Goal: Task Accomplishment & Management: Manage account settings

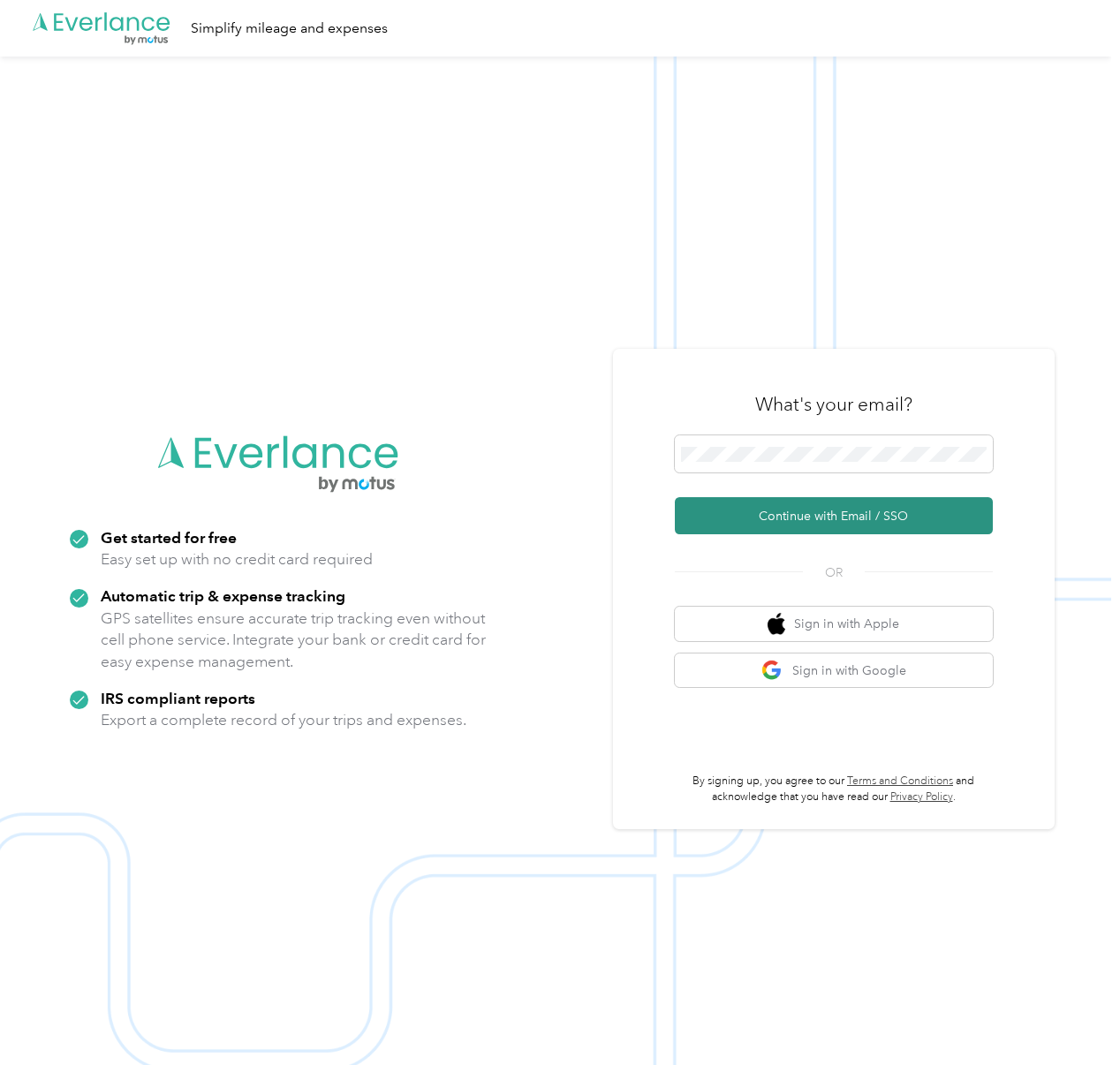
click at [822, 514] on button "Continue with Email / SSO" at bounding box center [834, 516] width 318 height 37
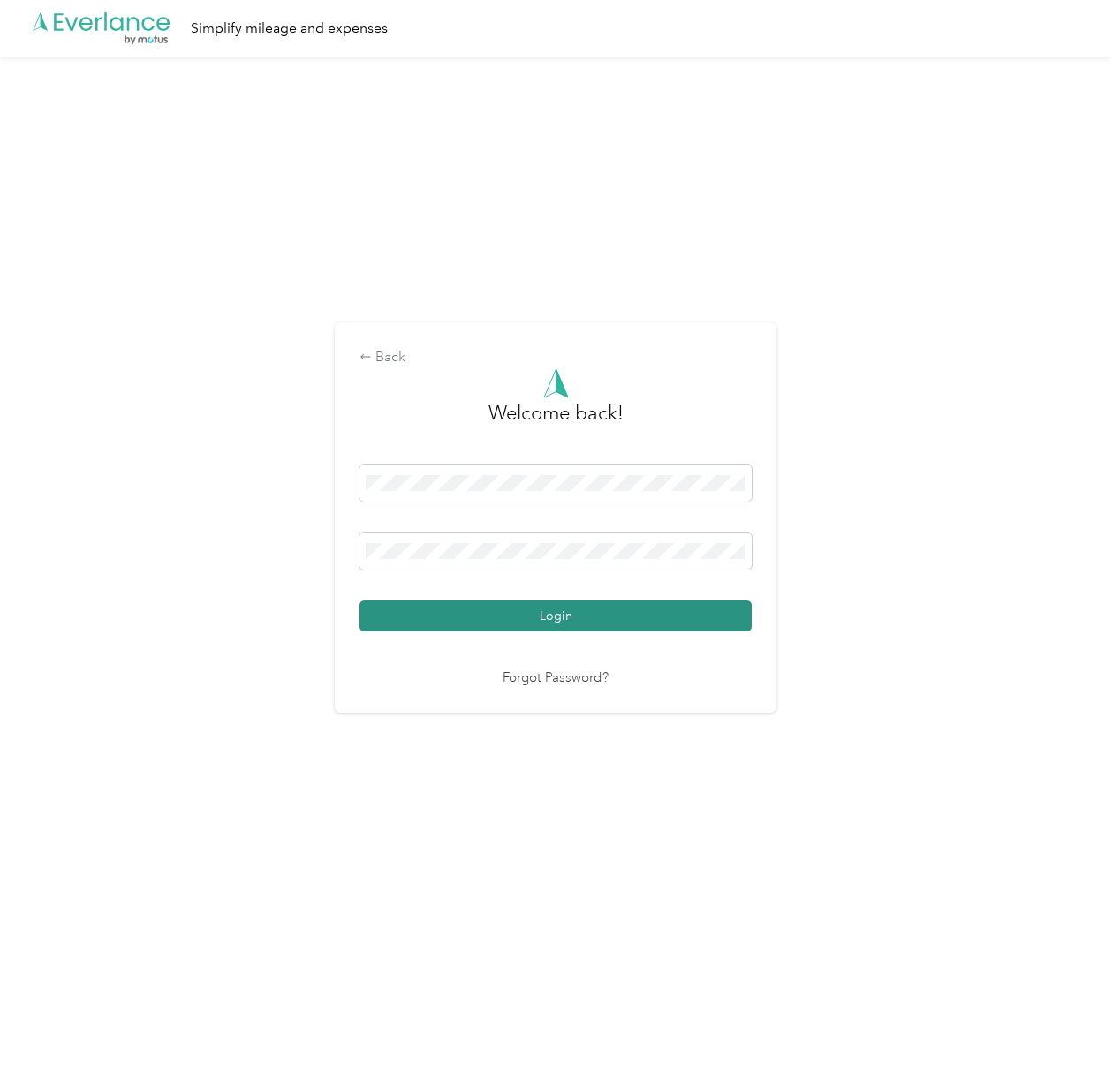
click at [614, 627] on button "Login" at bounding box center [555, 616] width 392 height 31
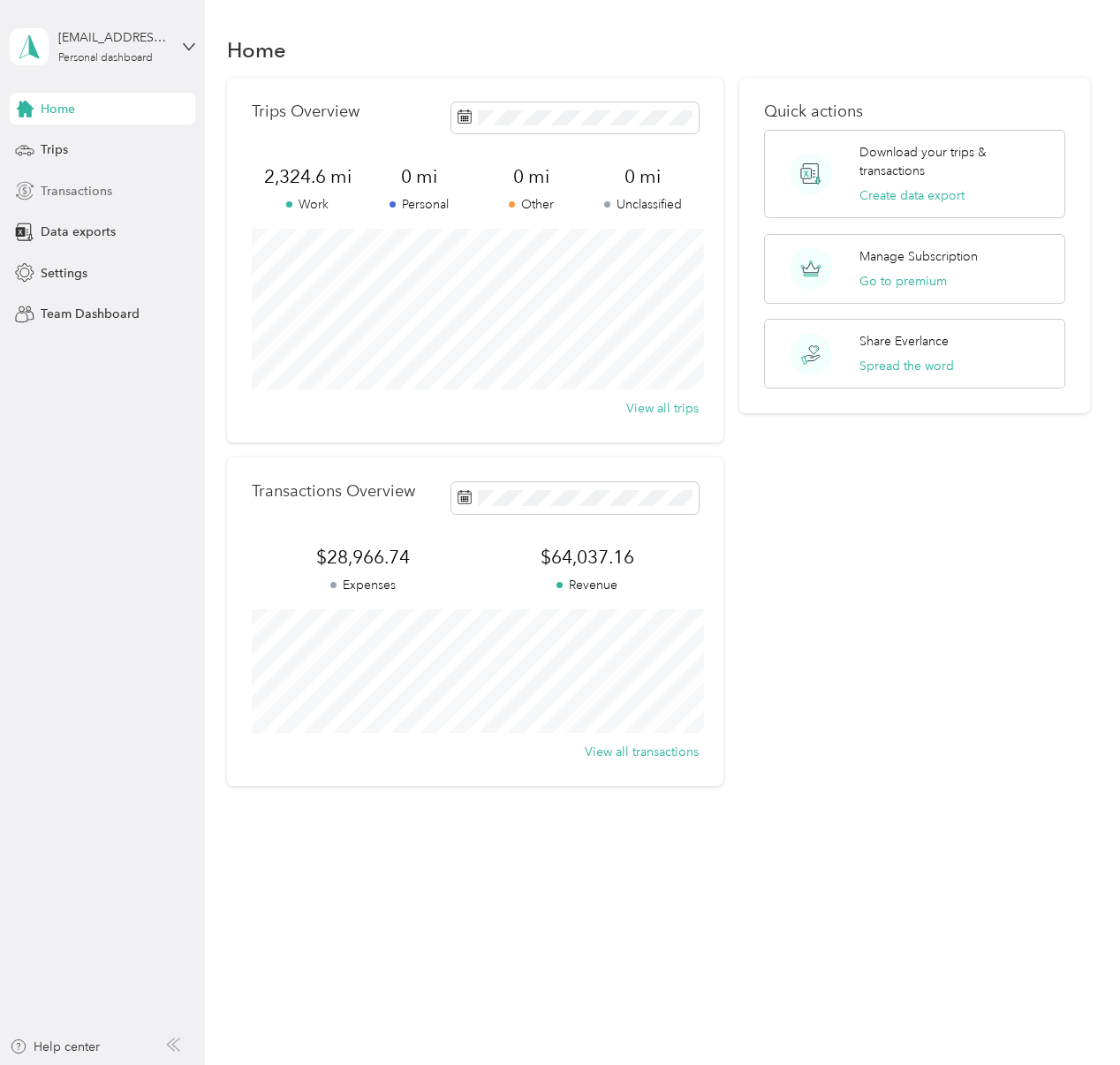
click at [100, 189] on span "Transactions" at bounding box center [76, 191] width 71 height 18
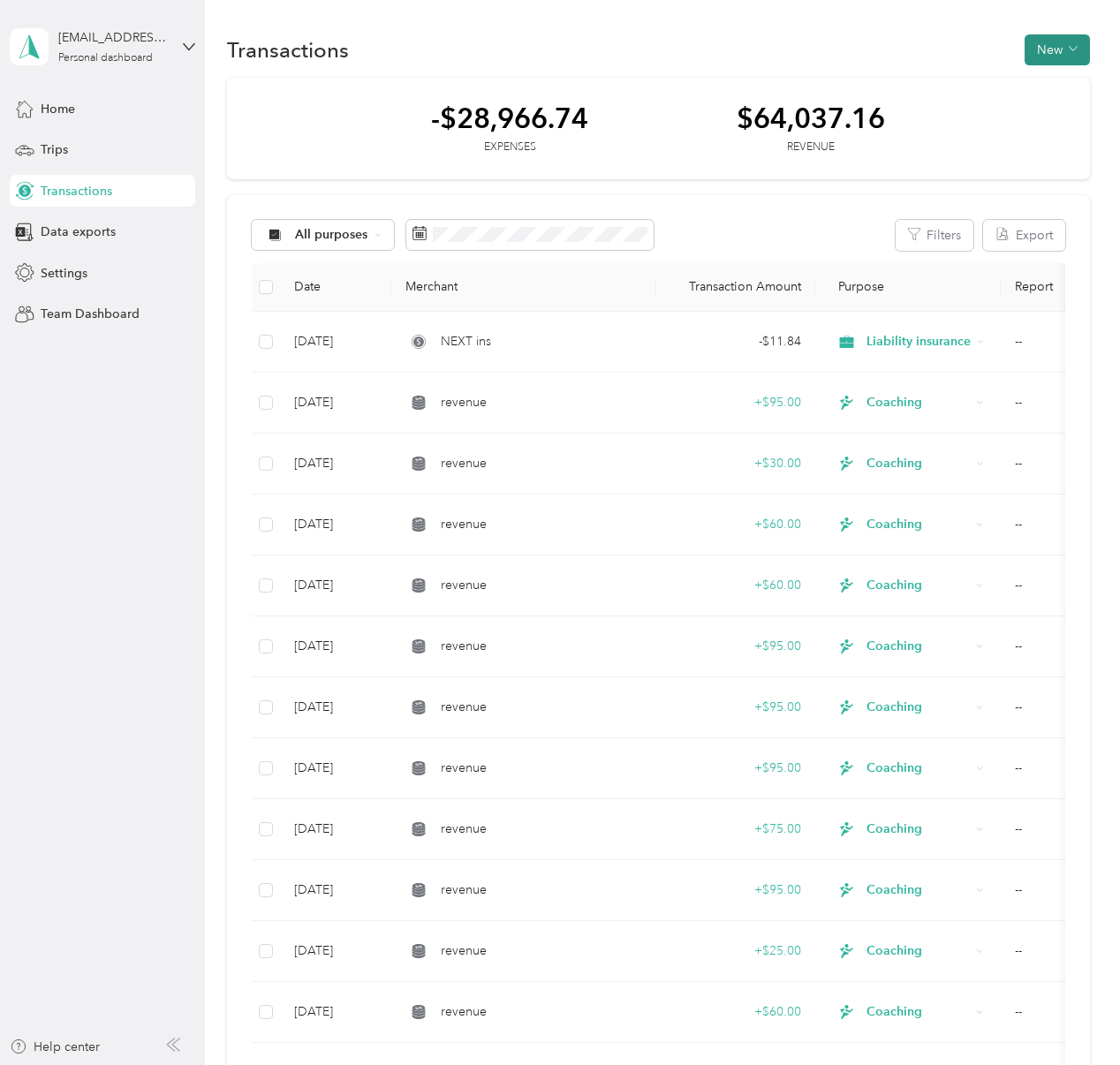
click at [1074, 55] on button "New" at bounding box center [1057, 50] width 65 height 31
click at [1060, 109] on span "Revenue" at bounding box center [1063, 114] width 49 height 18
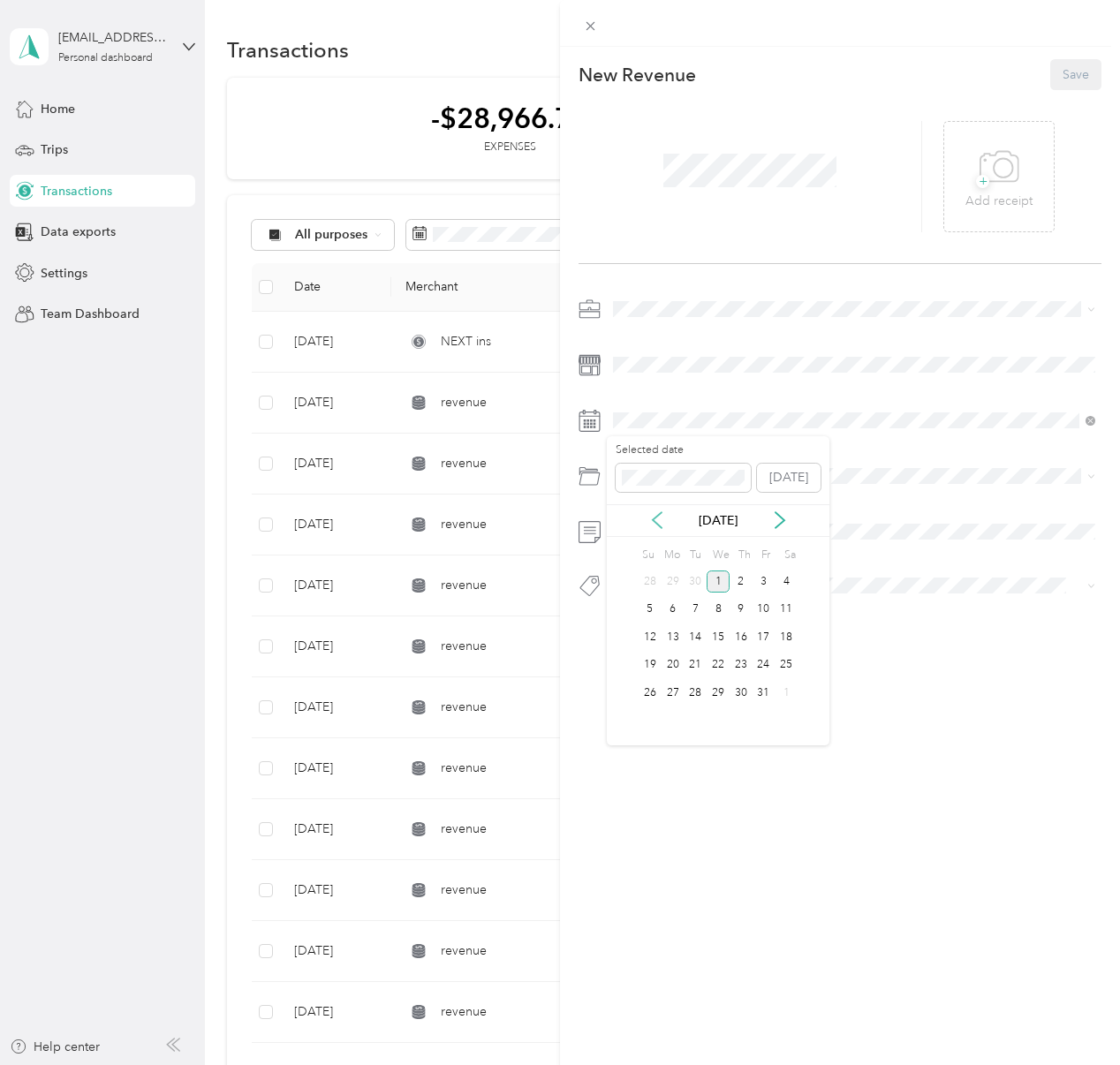
click at [661, 518] on icon at bounding box center [657, 520] width 18 height 18
click at [698, 694] on div "30" at bounding box center [695, 692] width 23 height 22
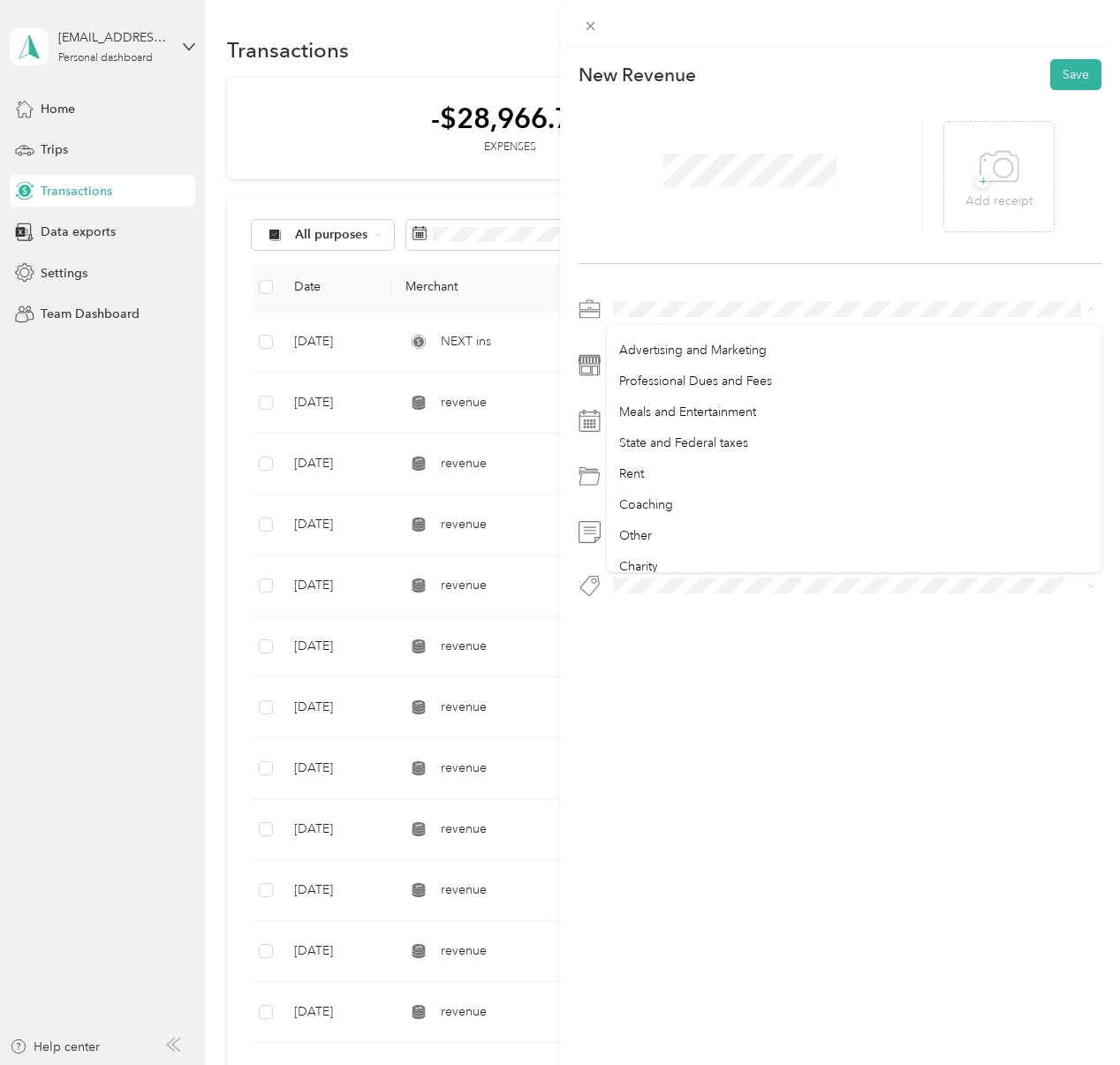
scroll to position [244, 0]
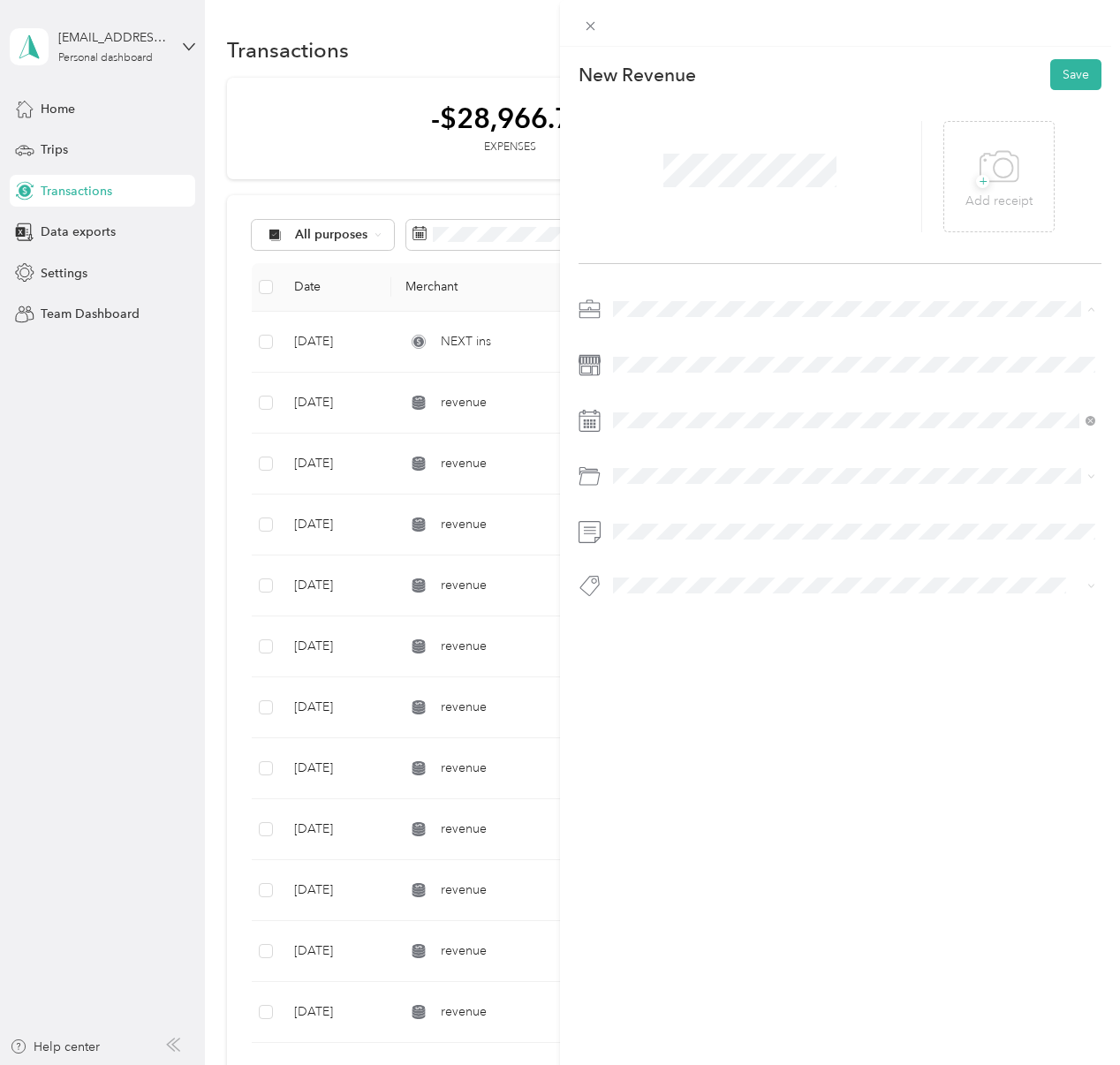
click at [732, 507] on ol "Work Personal Liability insurance Outside Services Supplies Electronics Postage…" at bounding box center [854, 449] width 495 height 247
click at [648, 300] on span at bounding box center [854, 309] width 495 height 28
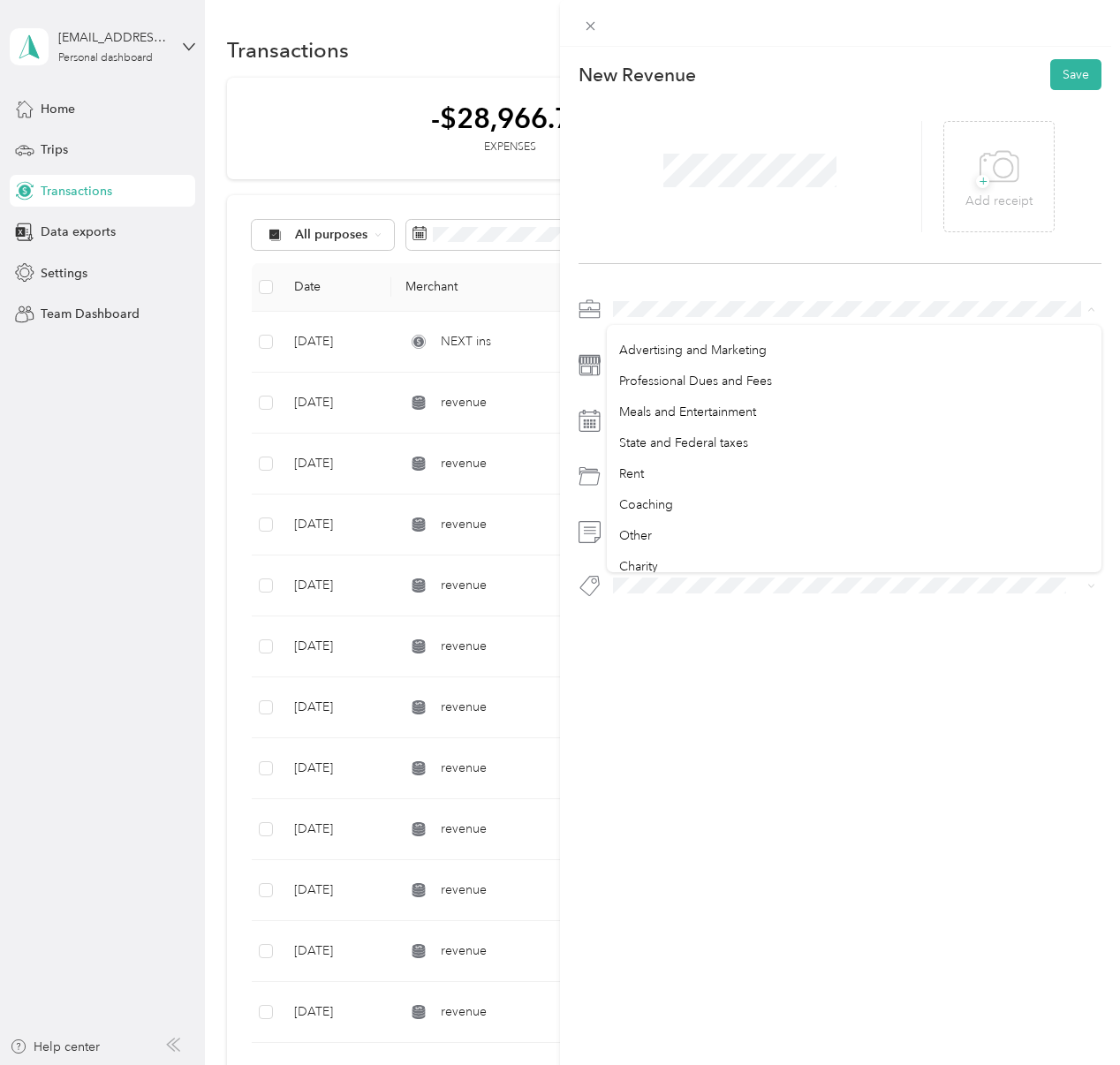
scroll to position [259, 0]
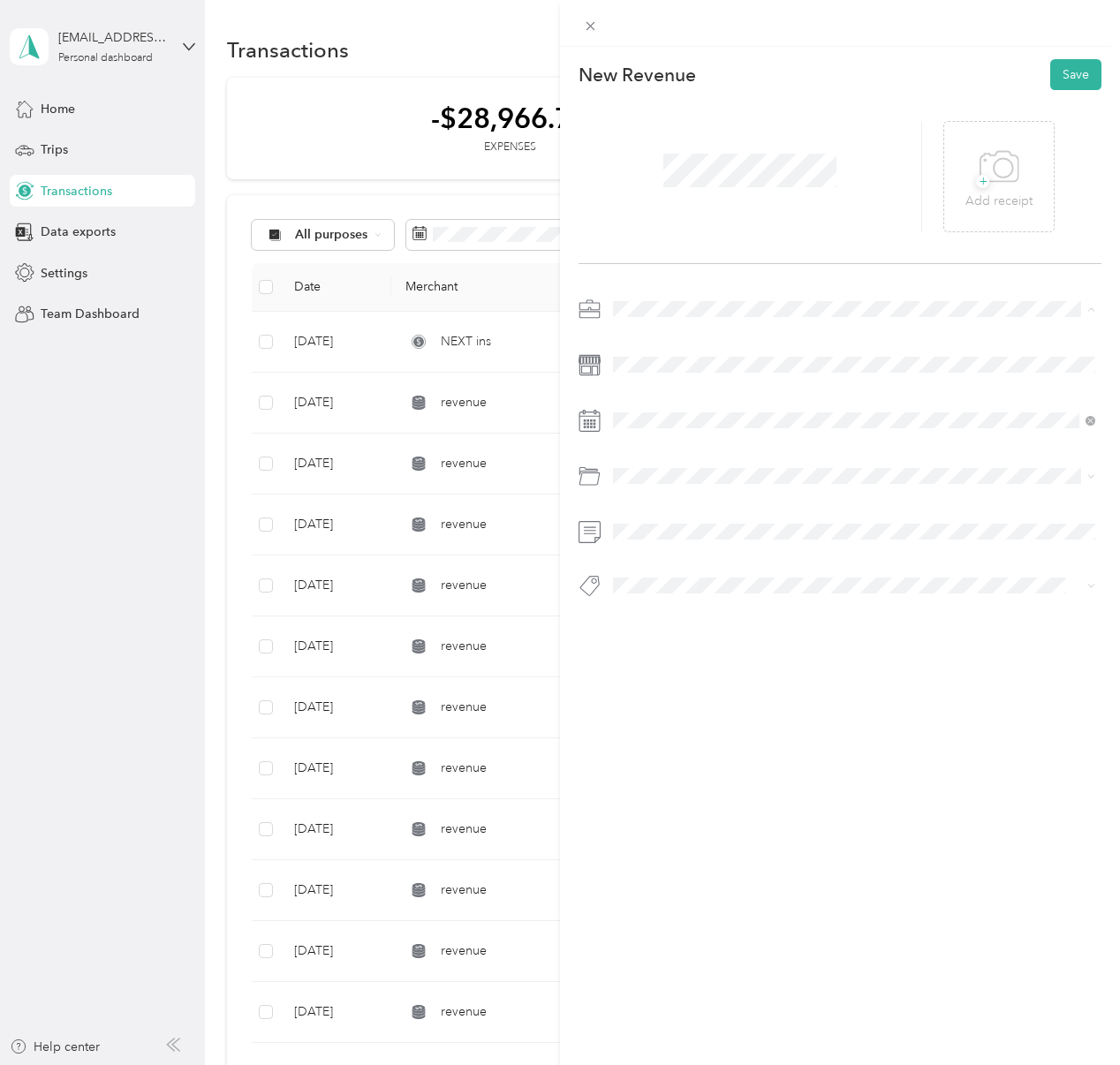
click at [752, 477] on div "Coaching" at bounding box center [854, 483] width 470 height 18
click at [744, 632] on div "Coaching" at bounding box center [854, 640] width 470 height 18
click at [1086, 85] on button "Save" at bounding box center [1076, 75] width 52 height 31
click at [1087, 85] on button "Save" at bounding box center [1076, 75] width 52 height 31
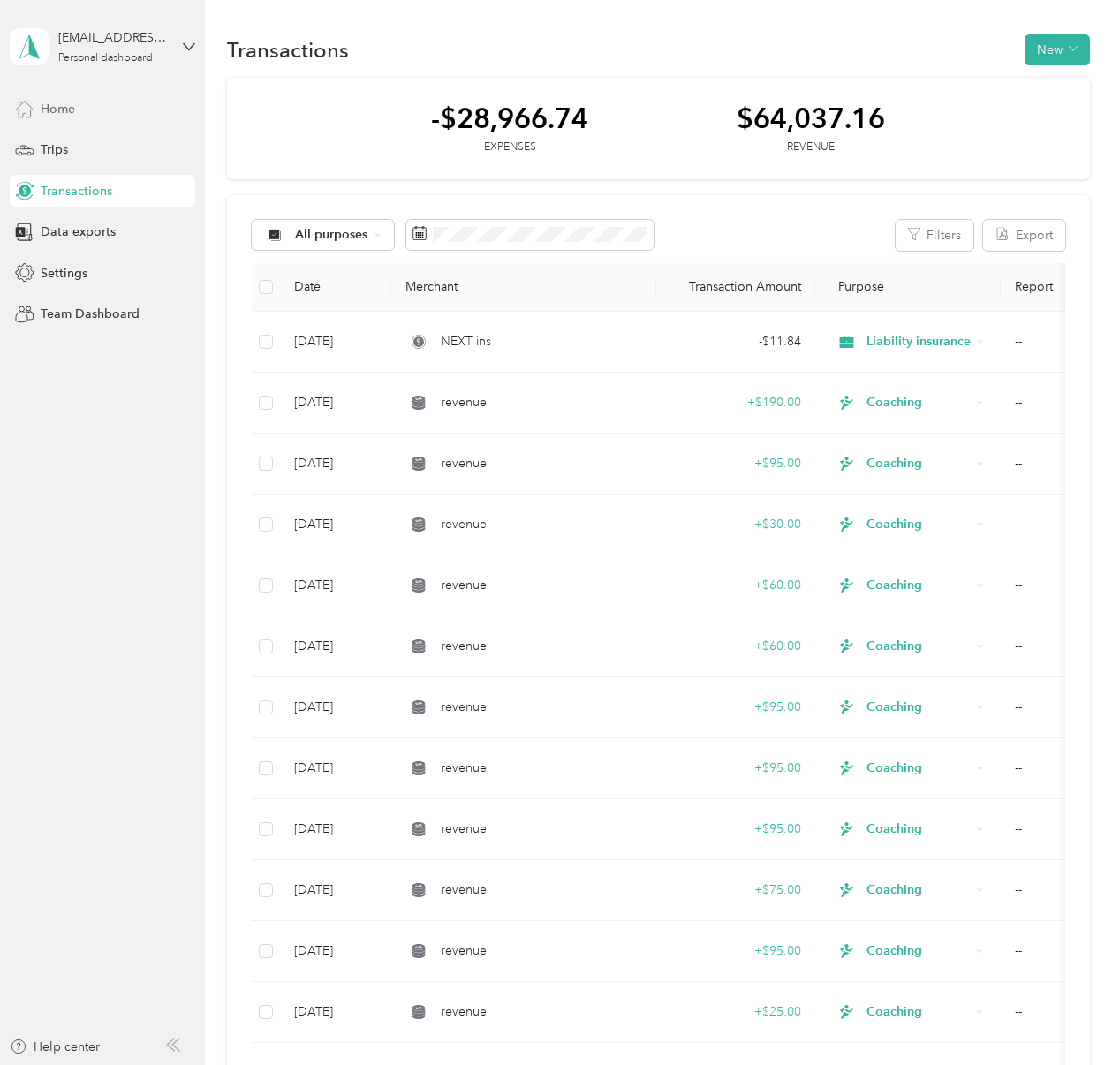
click at [66, 114] on span "Home" at bounding box center [57, 109] width 34 height 18
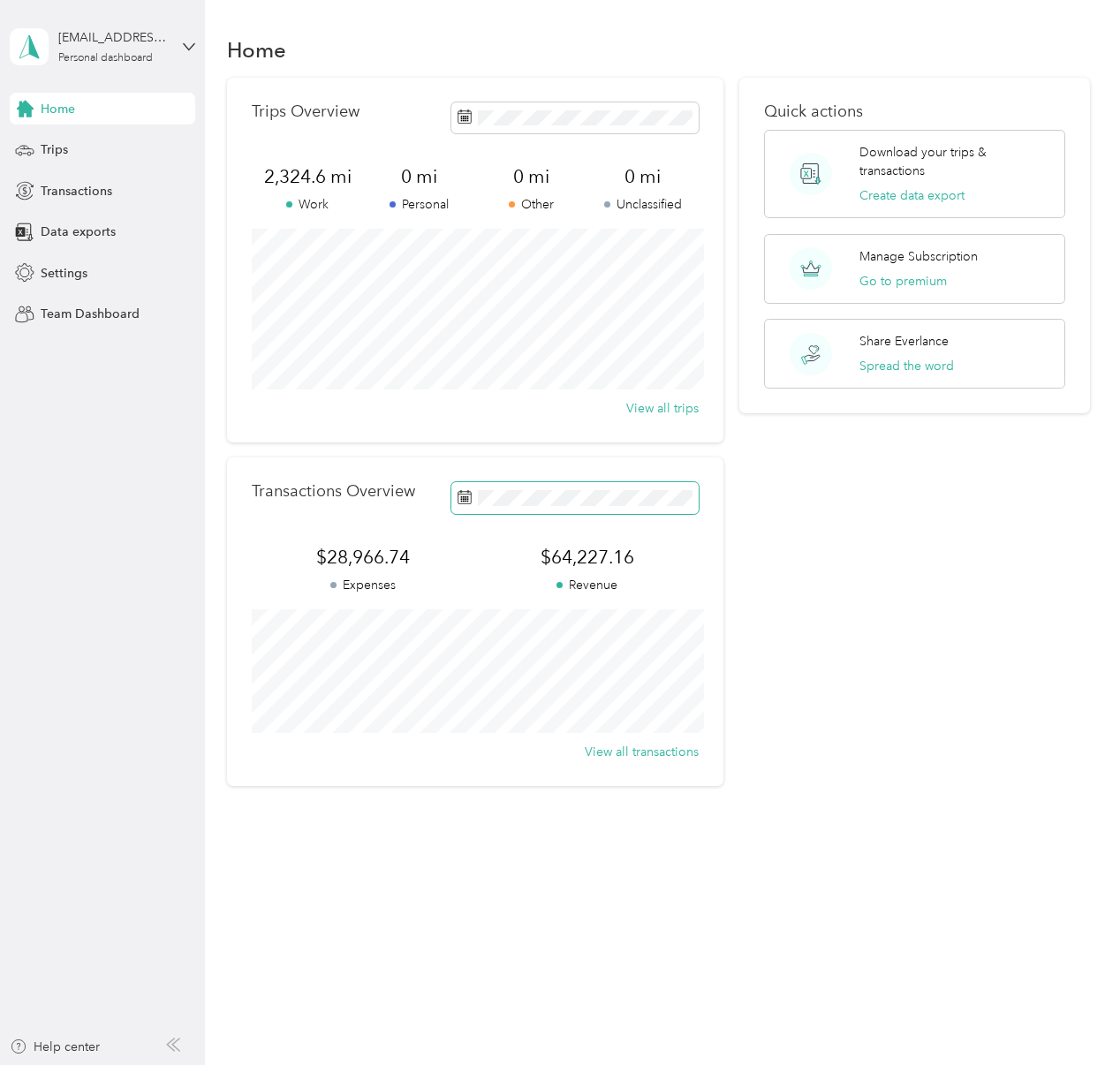
click at [620, 487] on span at bounding box center [576, 497] width 247 height 31
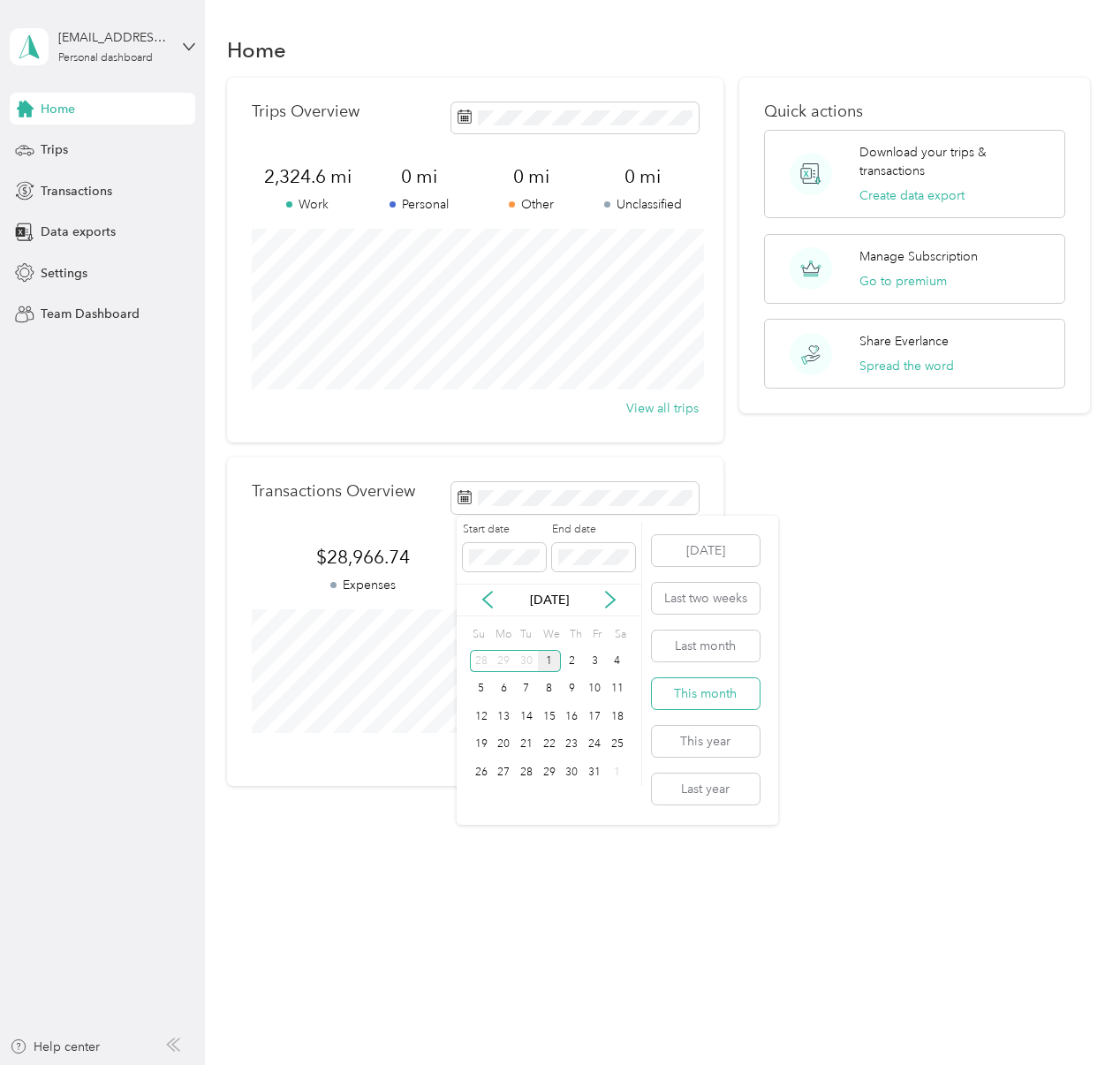
click at [719, 687] on button "This month" at bounding box center [705, 694] width 108 height 31
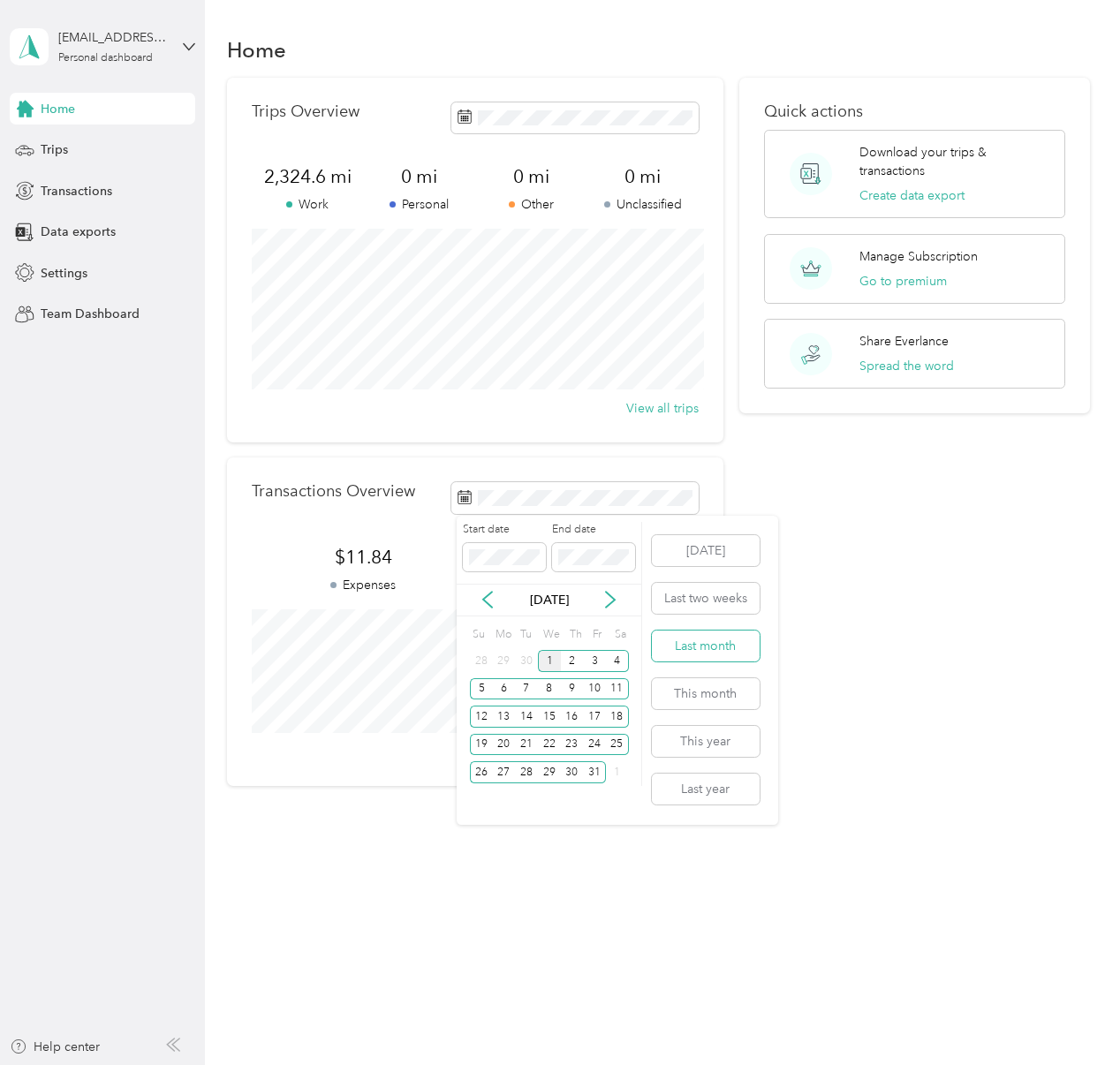
click at [721, 645] on button "Last month" at bounding box center [705, 646] width 108 height 31
